Goal: Find specific page/section: Find specific page/section

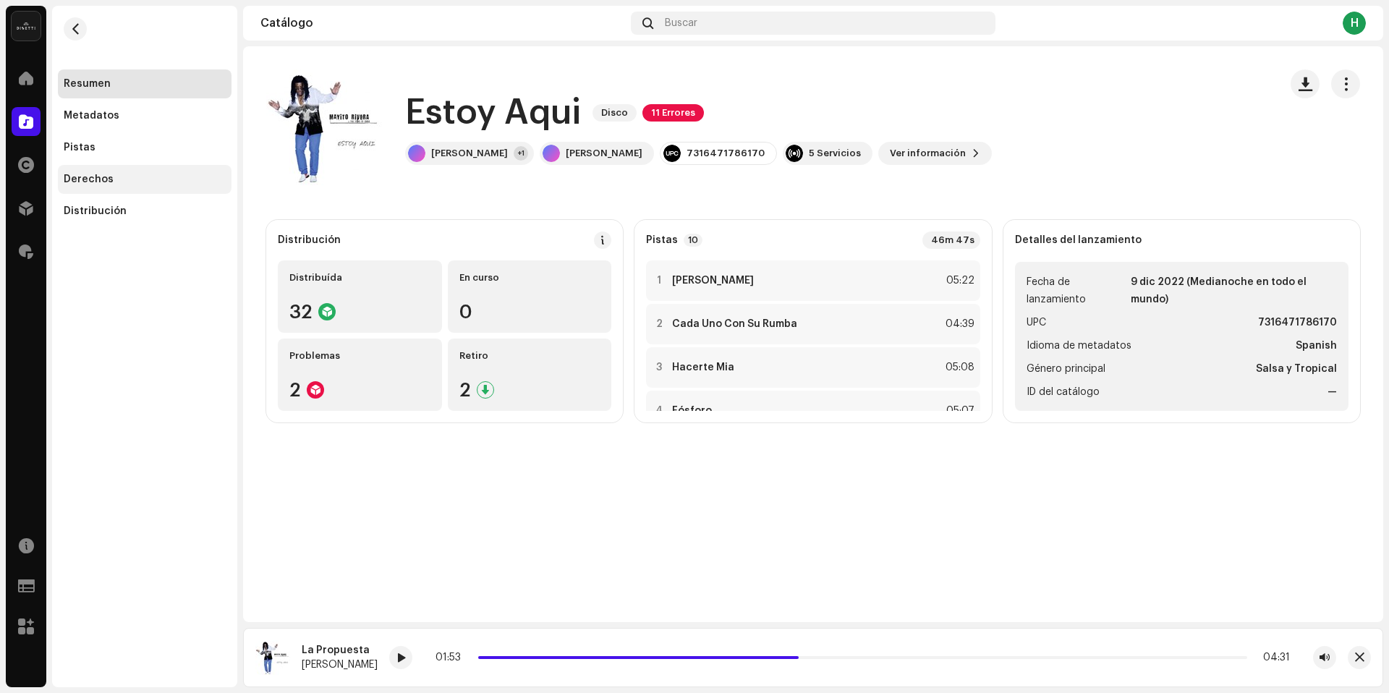
click at [145, 185] on div "Derechos" at bounding box center [145, 179] width 174 height 29
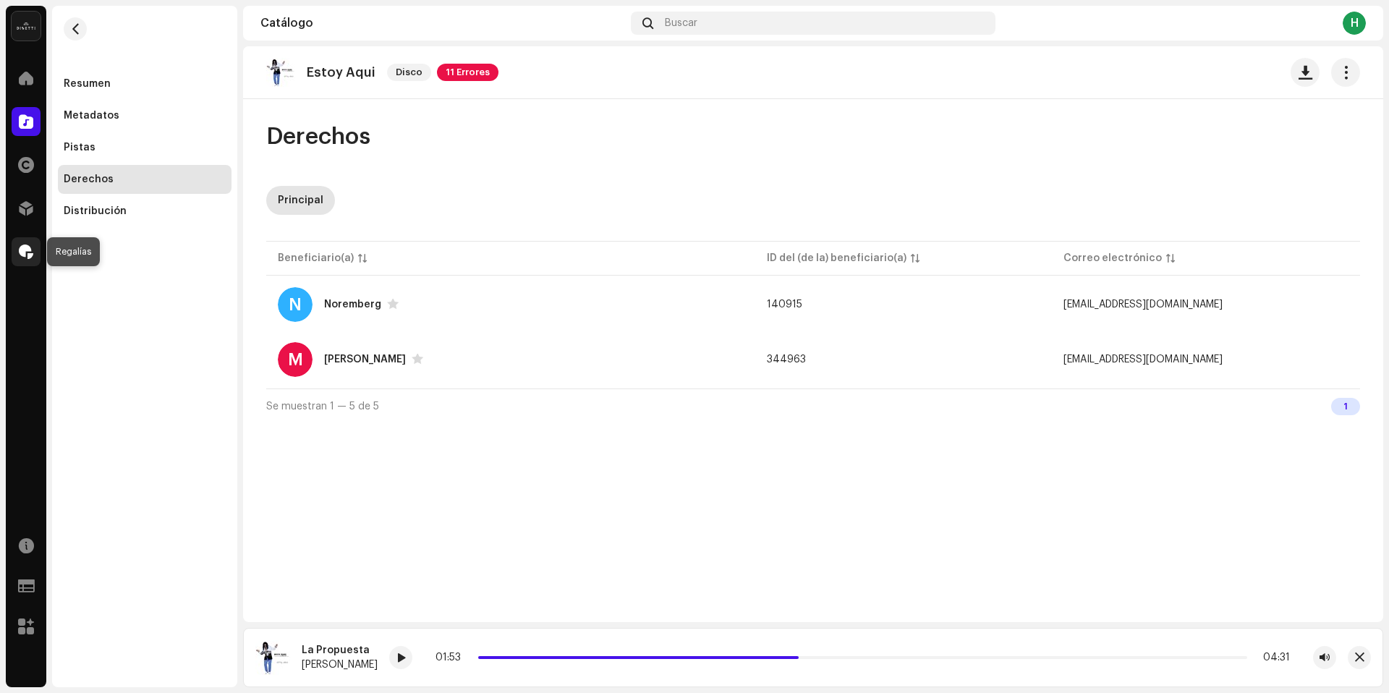
click at [17, 245] on div at bounding box center [26, 251] width 29 height 29
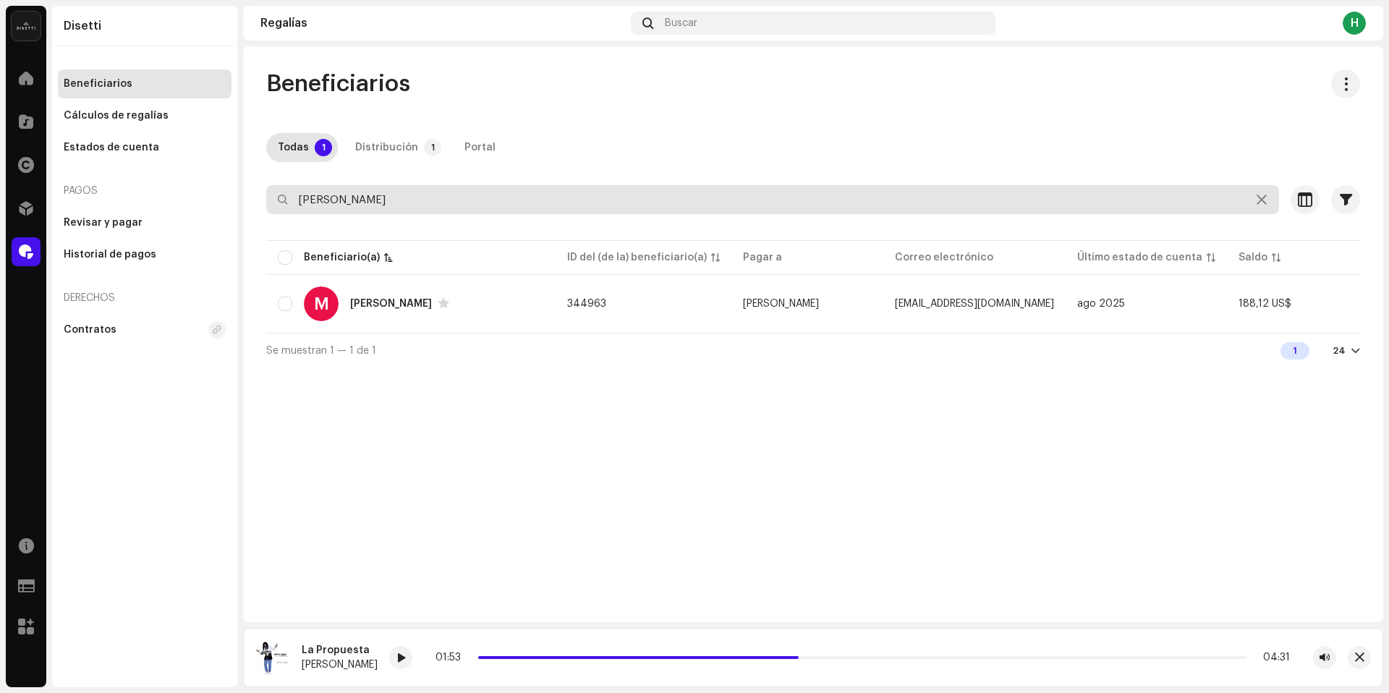
click at [392, 209] on input "[PERSON_NAME]" at bounding box center [772, 199] width 1013 height 29
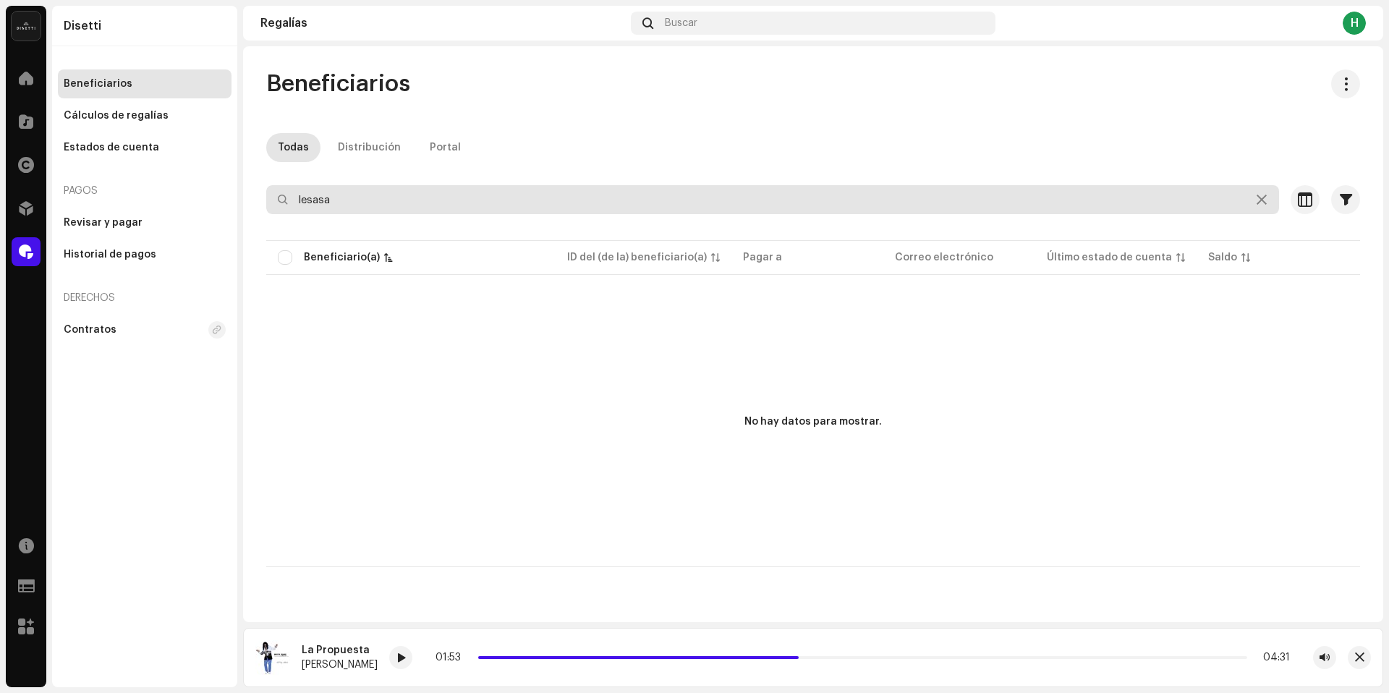
type input "lesasa"
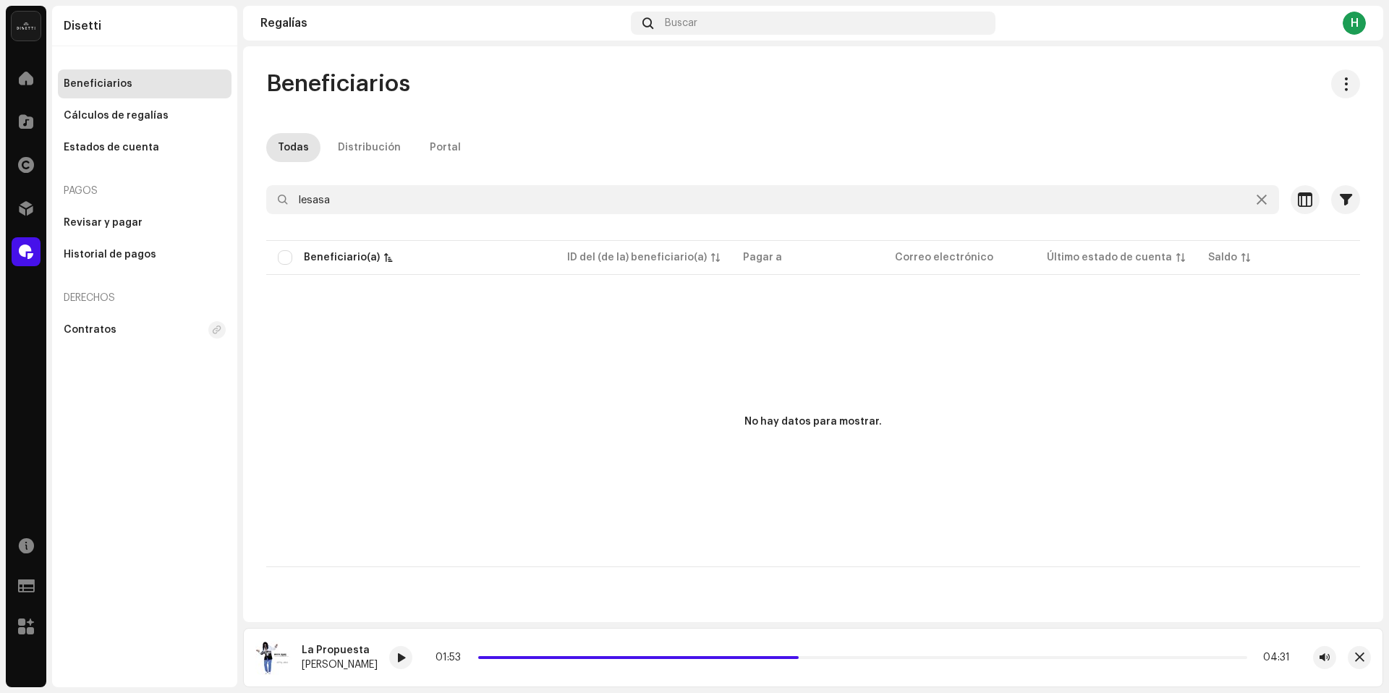
click at [352, 185] on div "Seleccionado 0 Deseleccionar todo 0 Opciones" at bounding box center [813, 170] width 1094 height 29
click at [17, 117] on div at bounding box center [26, 121] width 29 height 29
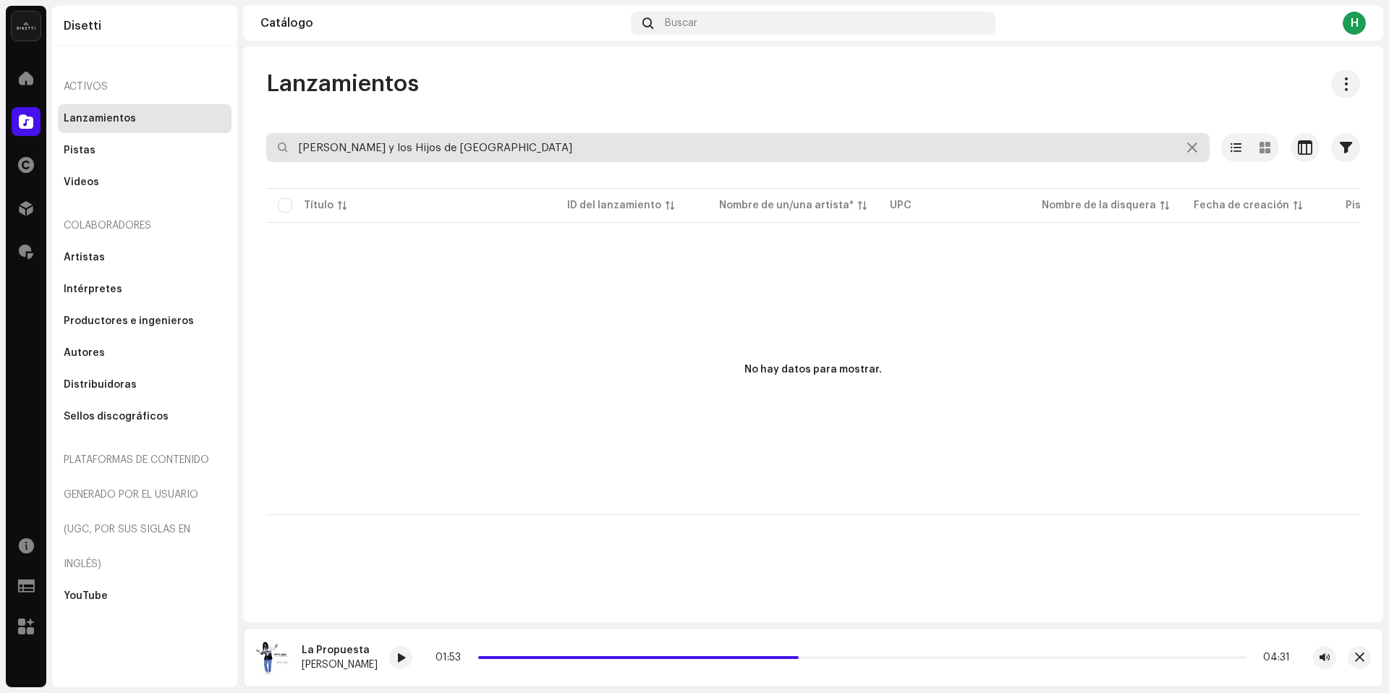
click at [498, 137] on input "[PERSON_NAME] y los Hijos de [GEOGRAPHIC_DATA]" at bounding box center [738, 147] width 944 height 29
paste input "7316476760762"
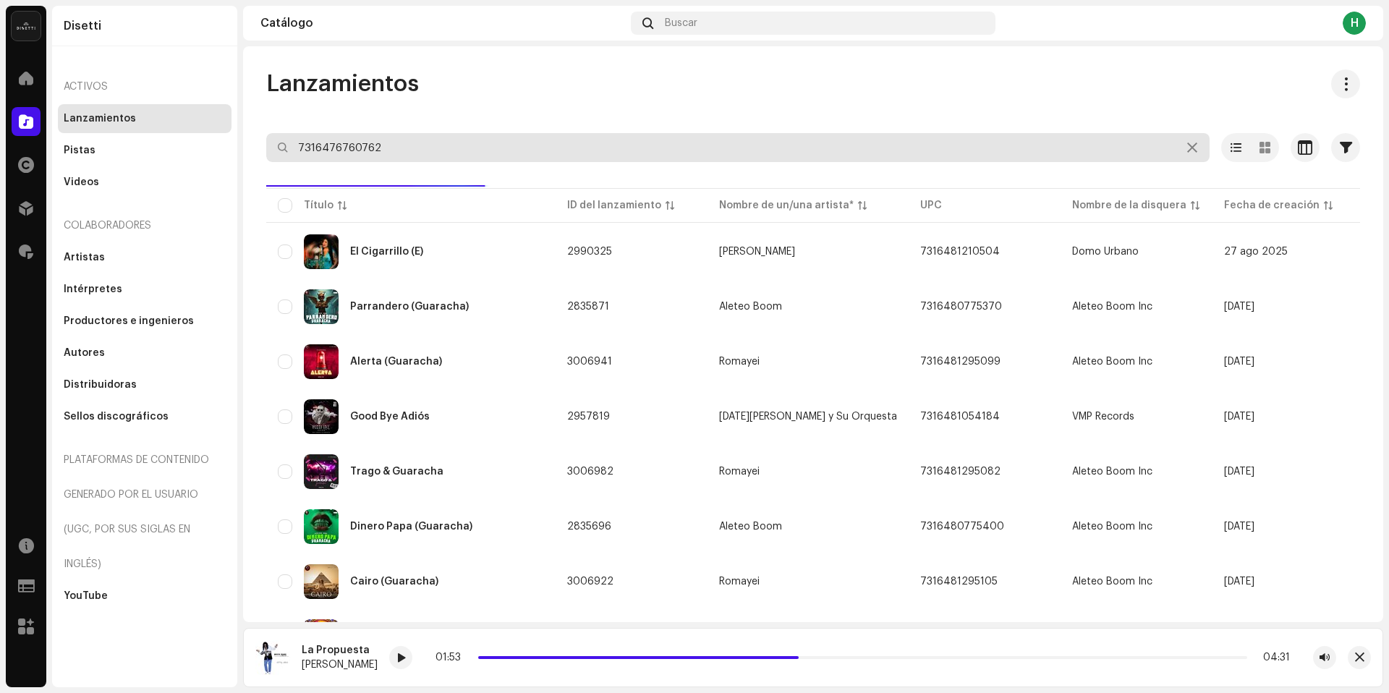
type input "7316476760762"
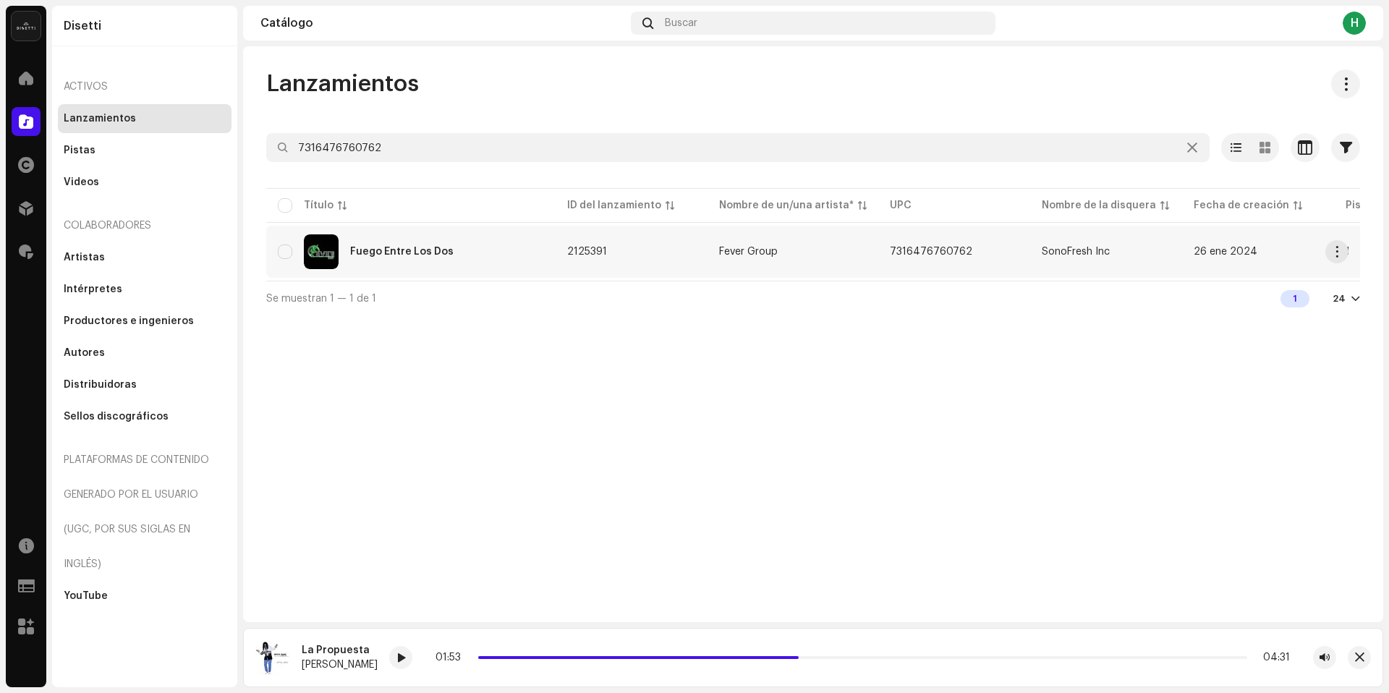
click at [499, 264] on div "Fuego Entre Los Dos" at bounding box center [411, 251] width 266 height 35
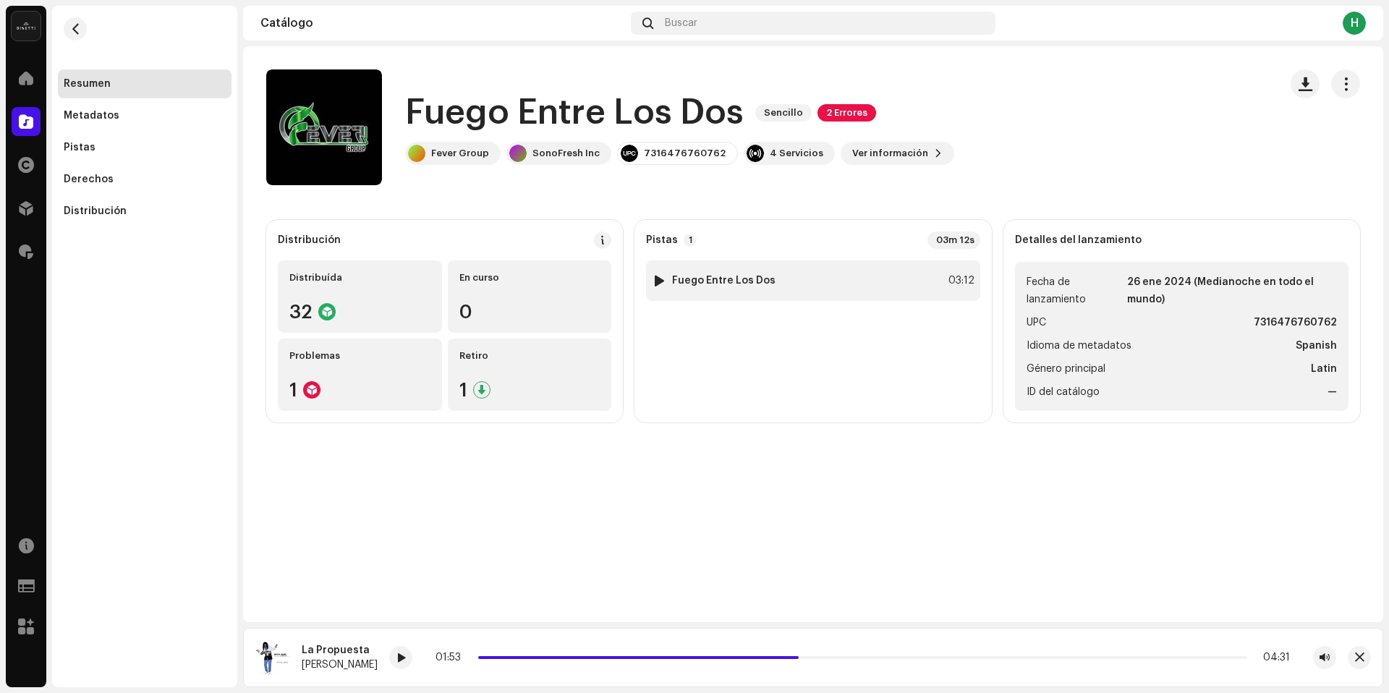
click at [791, 292] on div "1 Fuego Entre Los Dos 03:12" at bounding box center [813, 281] width 334 height 41
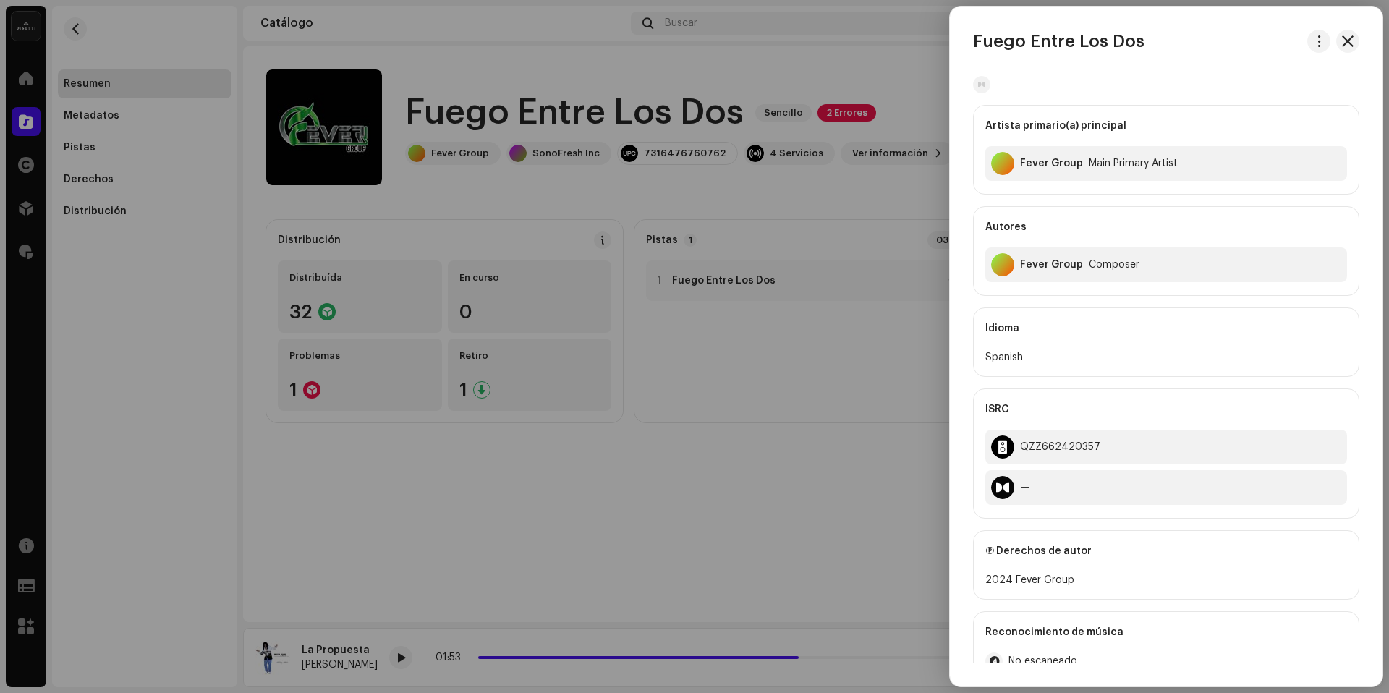
click at [810, 284] on div at bounding box center [694, 346] width 1389 height 693
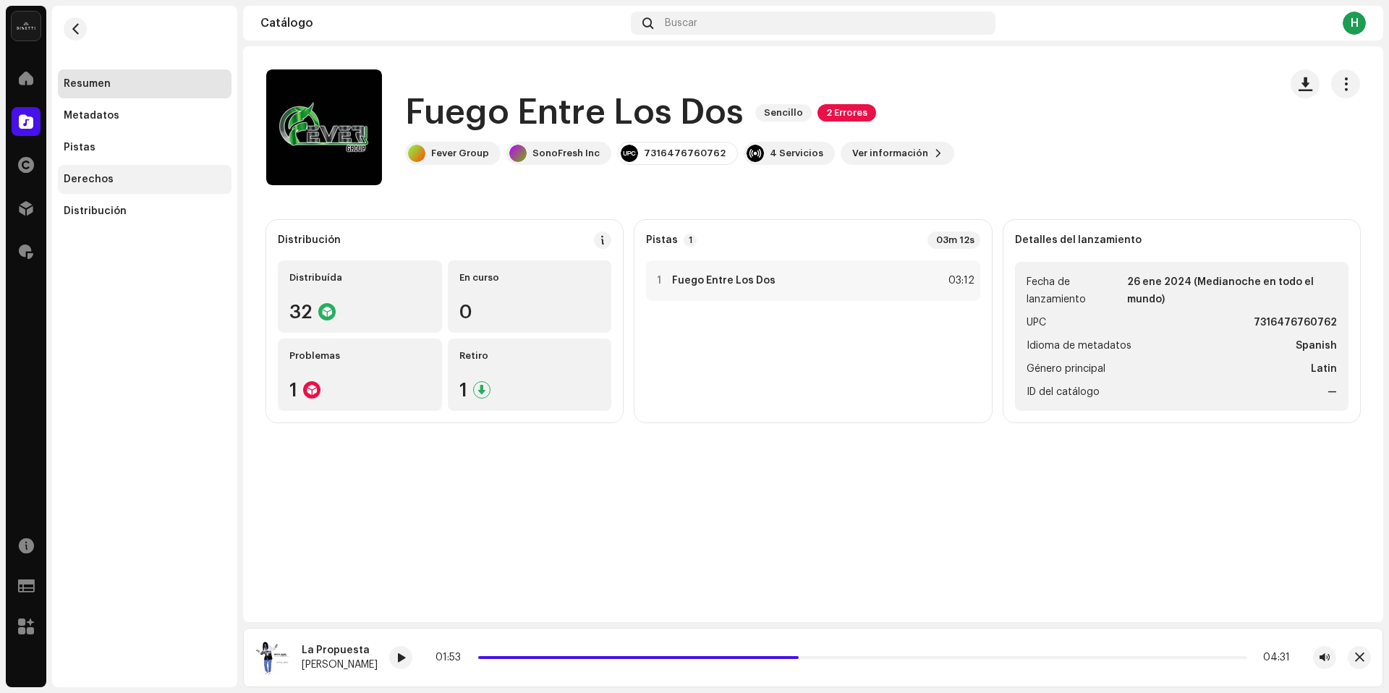
click at [140, 171] on div "Derechos" at bounding box center [145, 179] width 174 height 29
